Goal: Use online tool/utility: Utilize a website feature to perform a specific function

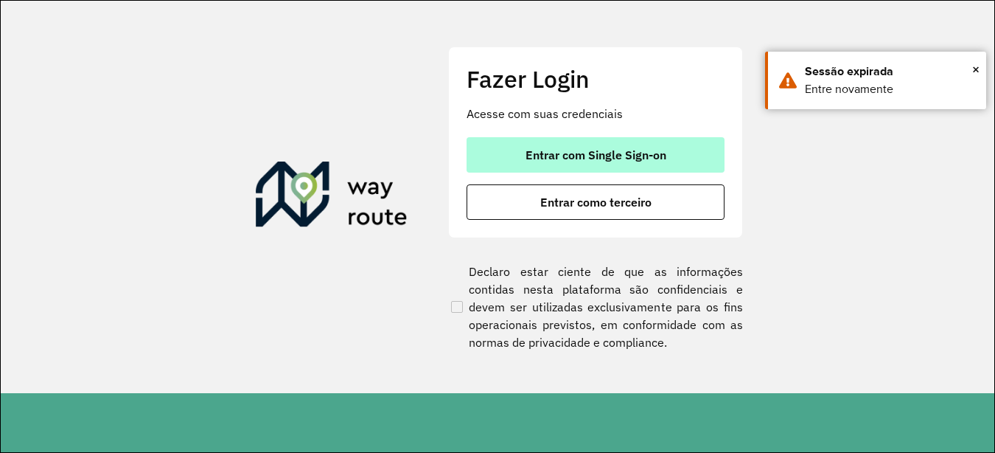
click at [657, 159] on span "Entrar com Single Sign-on" at bounding box center [596, 155] width 141 height 12
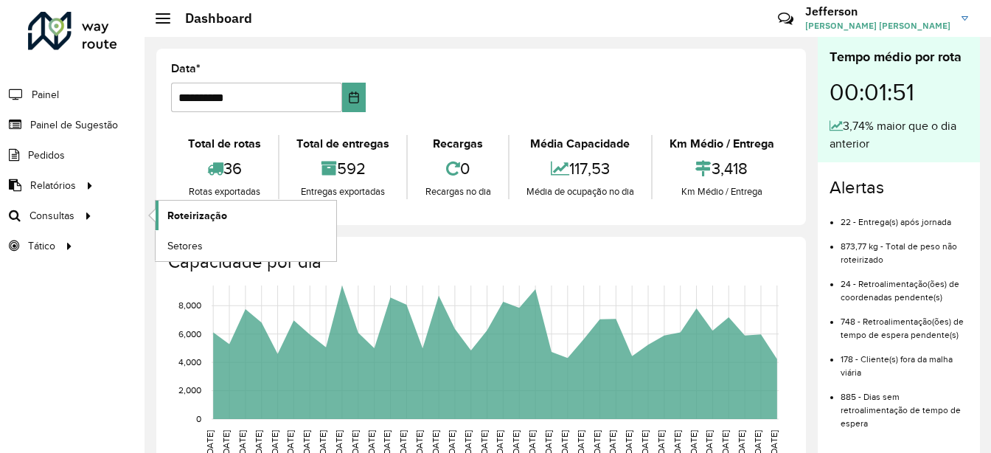
click at [216, 222] on span "Roteirização" at bounding box center [197, 215] width 60 height 15
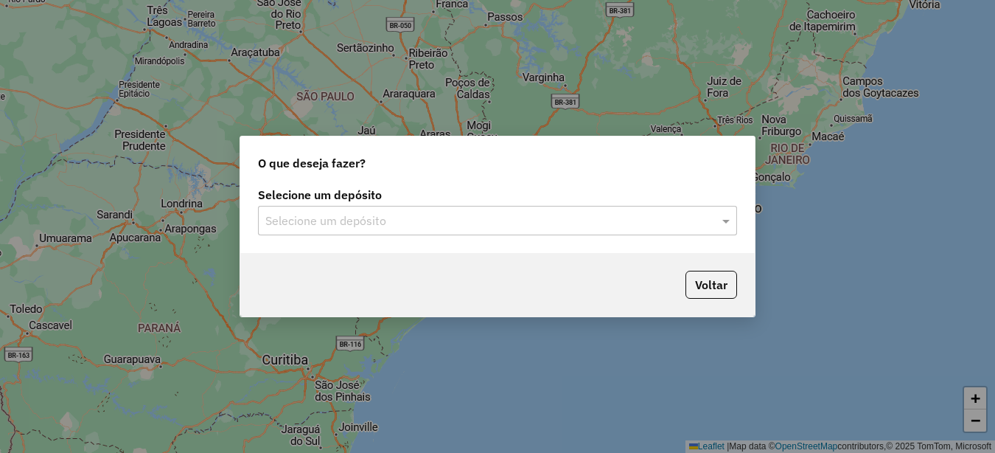
click at [702, 220] on div at bounding box center [497, 220] width 479 height 19
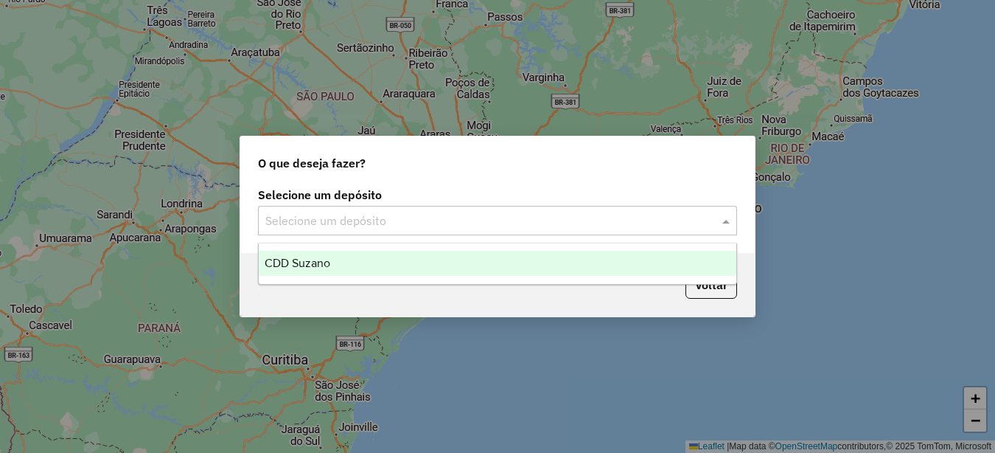
click at [490, 261] on div "CDD Suzano" at bounding box center [498, 263] width 478 height 25
